Goal: Check status: Check status

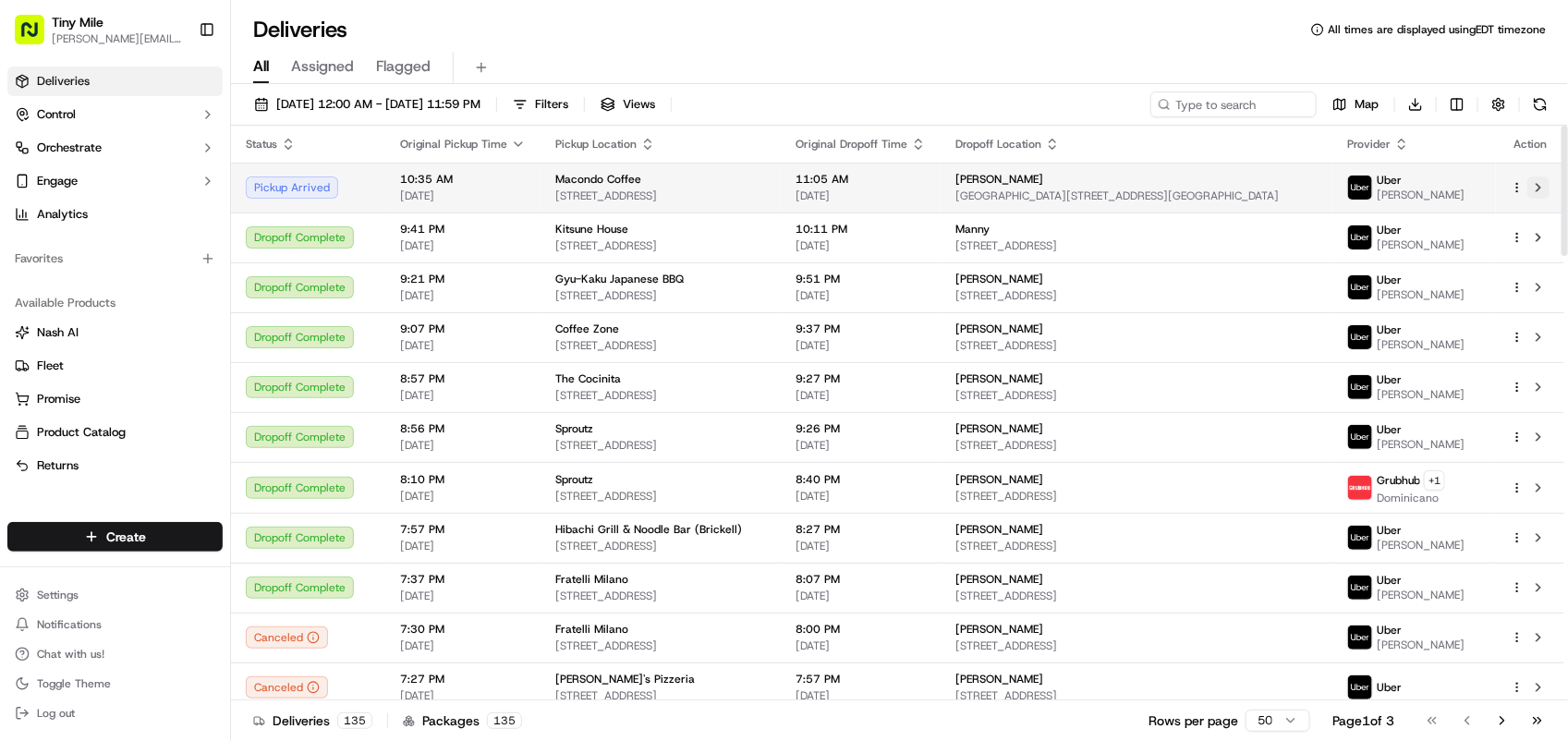
click at [1543, 185] on button at bounding box center [1538, 187] width 22 height 22
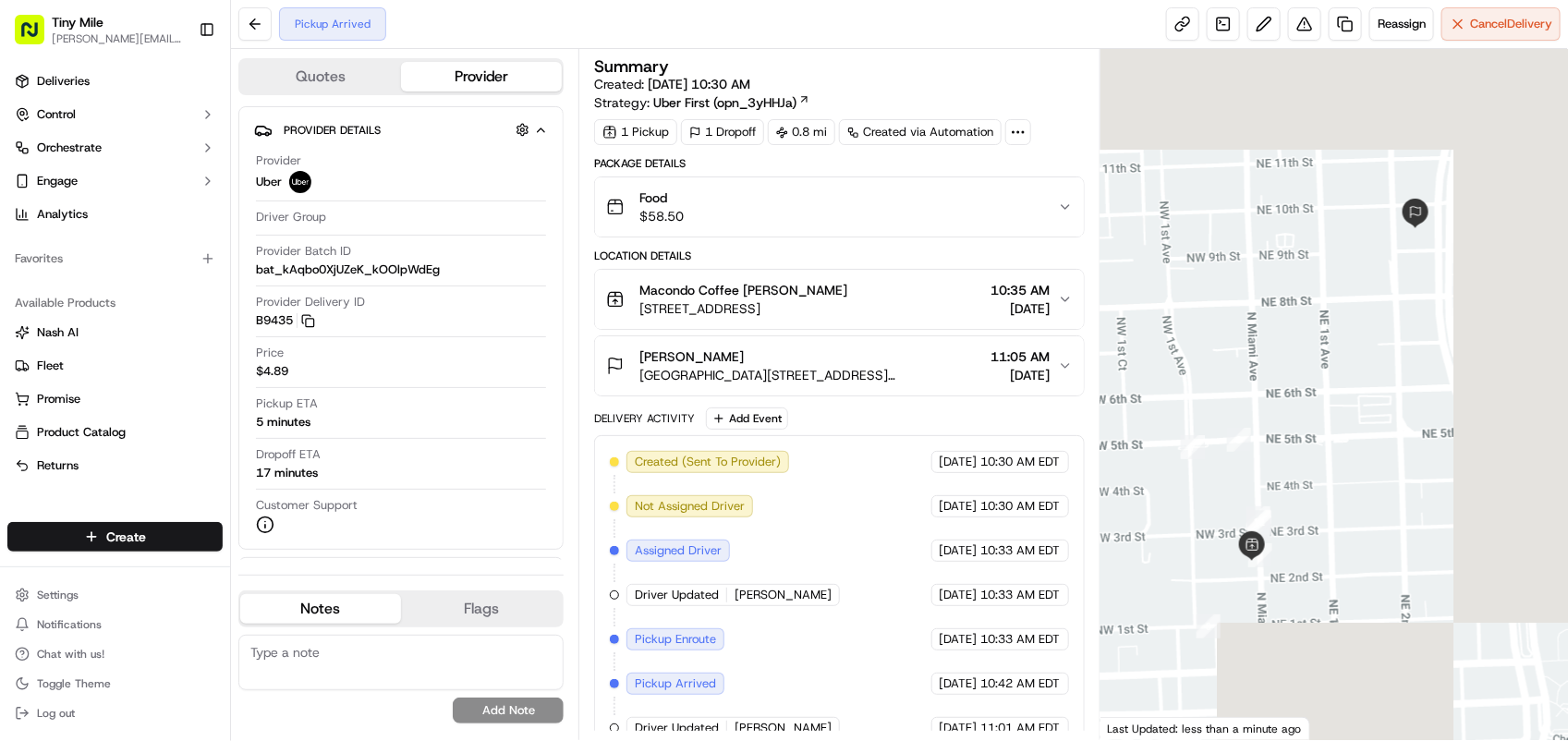
scroll to position [29, 0]
